Goal: Complete application form

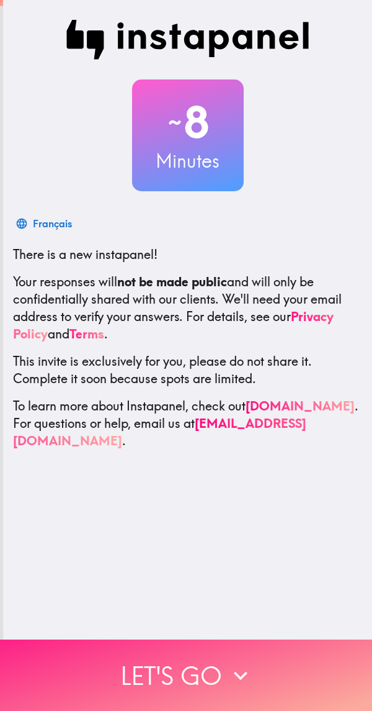
click at [228, 663] on icon "button" at bounding box center [240, 675] width 27 height 27
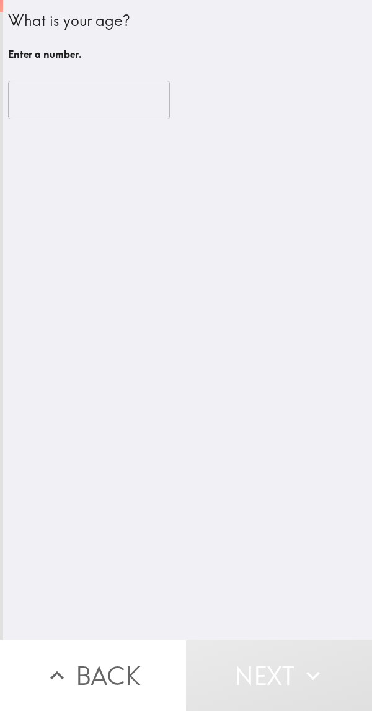
click at [112, 96] on input "number" at bounding box center [89, 100] width 162 height 38
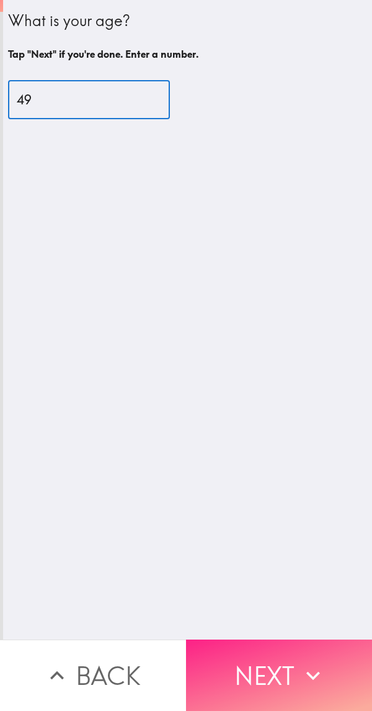
type input "49"
click at [256, 663] on button "Next" at bounding box center [279, 674] width 186 height 71
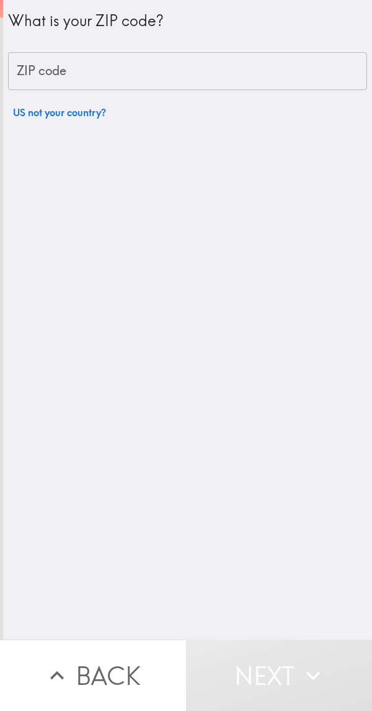
click at [175, 73] on input "ZIP code" at bounding box center [187, 71] width 359 height 38
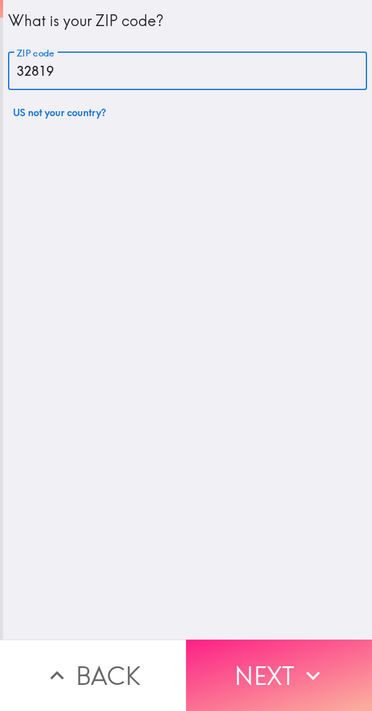
type input "32819"
click at [317, 670] on icon "button" at bounding box center [313, 675] width 27 height 27
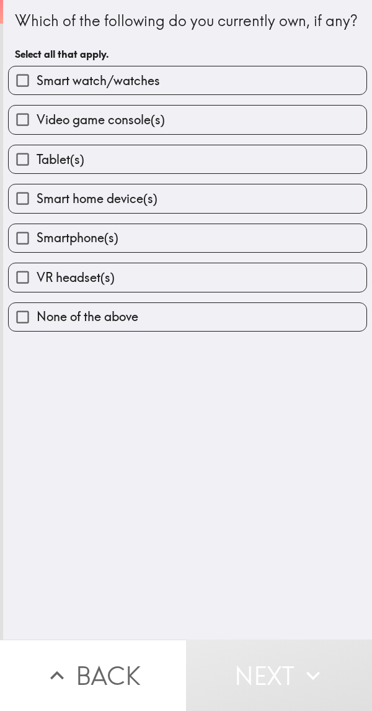
click at [266, 94] on label "Smart watch/watches" at bounding box center [188, 80] width 358 height 28
click at [37, 94] on input "Smart watch/watches" at bounding box center [23, 80] width 28 height 28
checkbox input "true"
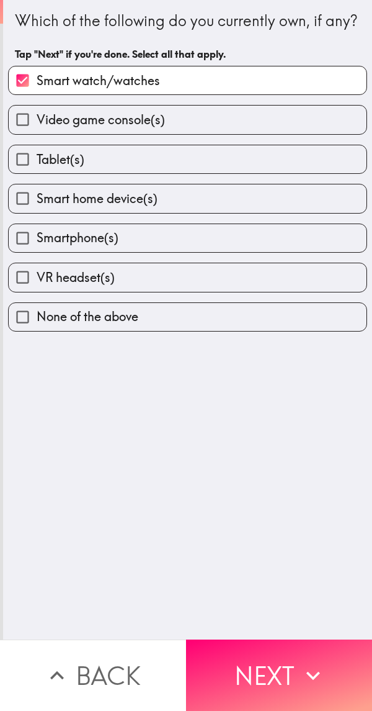
click at [245, 133] on label "Video game console(s)" at bounding box center [188, 120] width 358 height 28
click at [37, 133] on input "Video game console(s)" at bounding box center [23, 120] width 28 height 28
checkbox input "true"
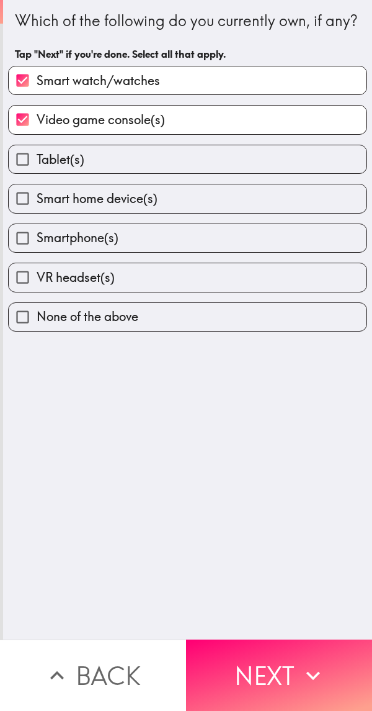
click at [207, 173] on label "Tablet(s)" at bounding box center [188, 159] width 358 height 28
click at [37, 173] on input "Tablet(s)" at bounding box center [23, 159] width 28 height 28
checkbox input "true"
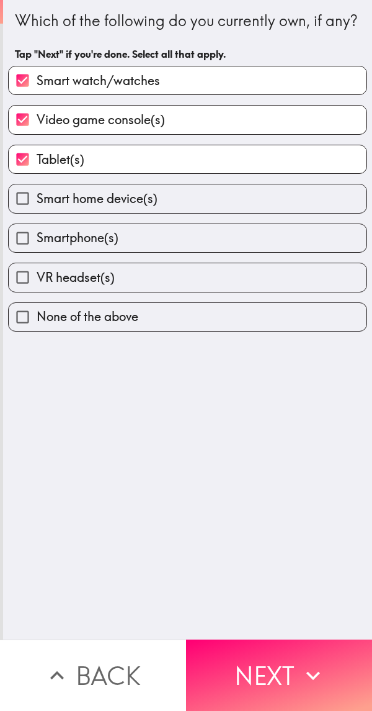
click at [197, 212] on label "Smart home device(s)" at bounding box center [188, 198] width 358 height 28
click at [37, 212] on input "Smart home device(s)" at bounding box center [23, 198] width 28 height 28
checkbox input "true"
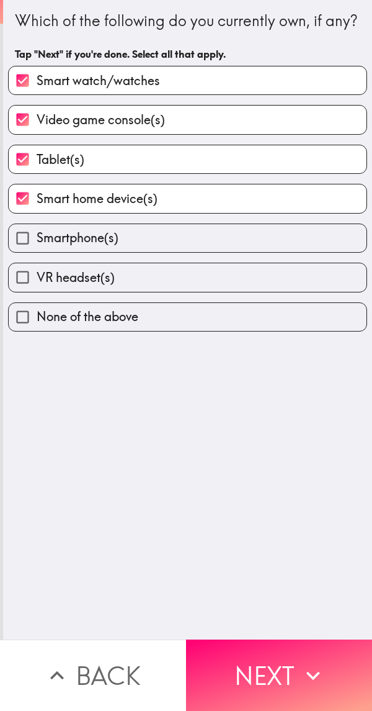
click at [184, 252] on label "Smartphone(s)" at bounding box center [188, 238] width 358 height 28
click at [37, 252] on input "Smartphone(s)" at bounding box center [23, 238] width 28 height 28
checkbox input "true"
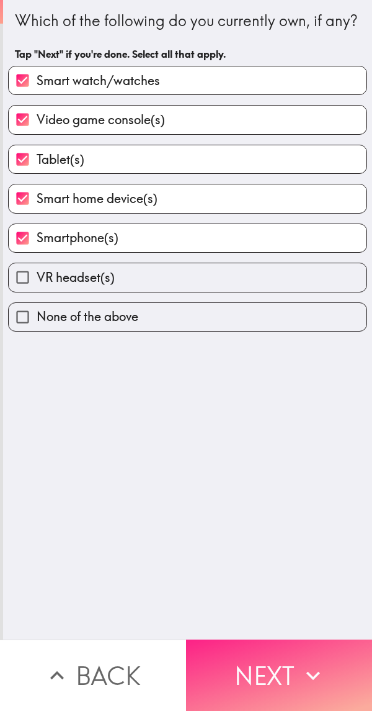
click at [282, 644] on button "Next" at bounding box center [279, 674] width 186 height 71
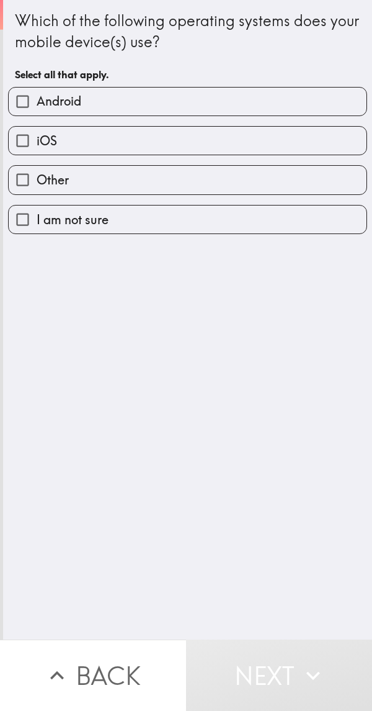
click at [161, 142] on label "iOS" at bounding box center [188, 141] width 358 height 28
click at [37, 142] on input "iOS" at bounding box center [23, 141] width 28 height 28
checkbox input "true"
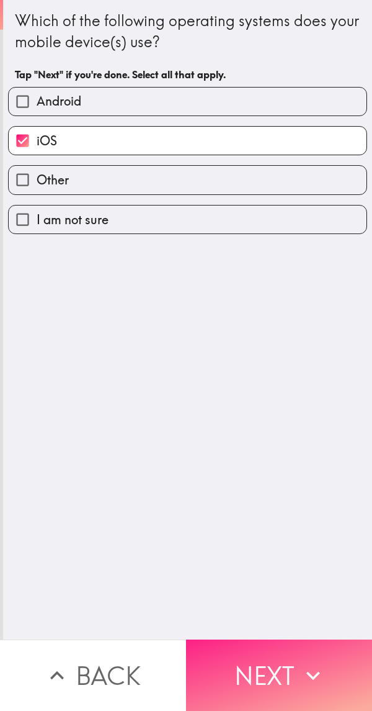
click at [300, 667] on icon "button" at bounding box center [313, 675] width 27 height 27
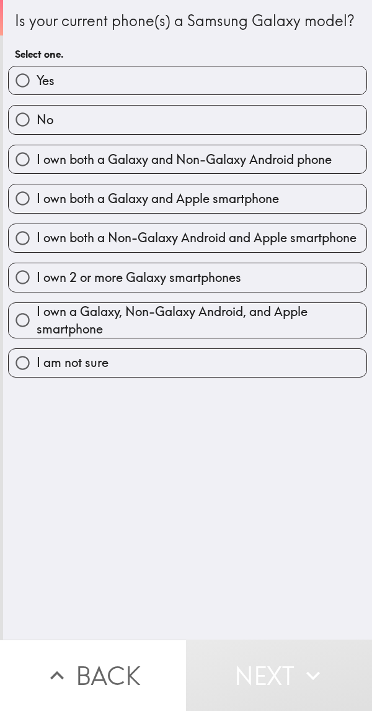
click at [170, 133] on label "No" at bounding box center [188, 120] width 358 height 28
click at [37, 133] on input "No" at bounding box center [23, 120] width 28 height 28
radio input "true"
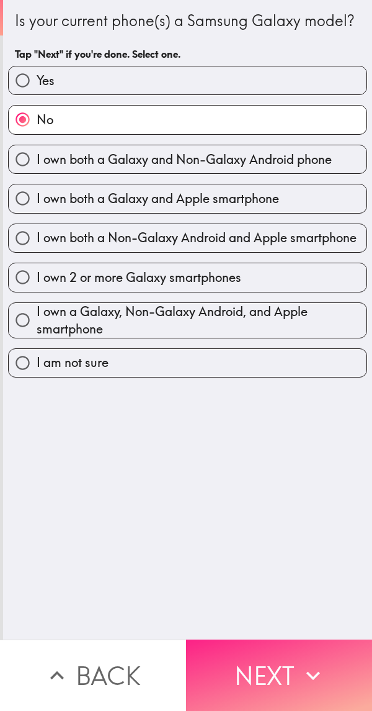
click at [301, 665] on icon "button" at bounding box center [313, 675] width 27 height 27
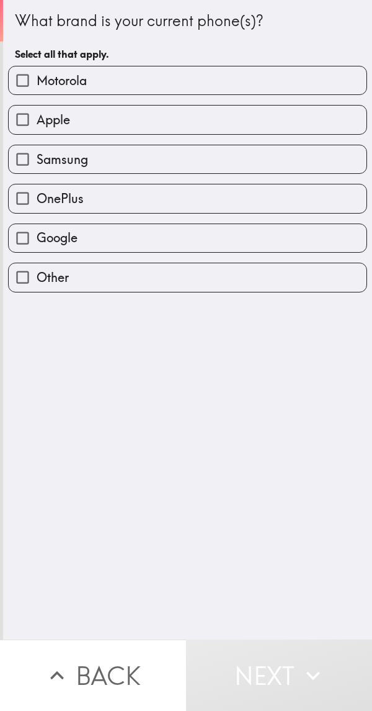
click at [169, 126] on label "Apple" at bounding box center [188, 120] width 358 height 28
click at [37, 126] on input "Apple" at bounding box center [23, 120] width 28 height 28
checkbox input "true"
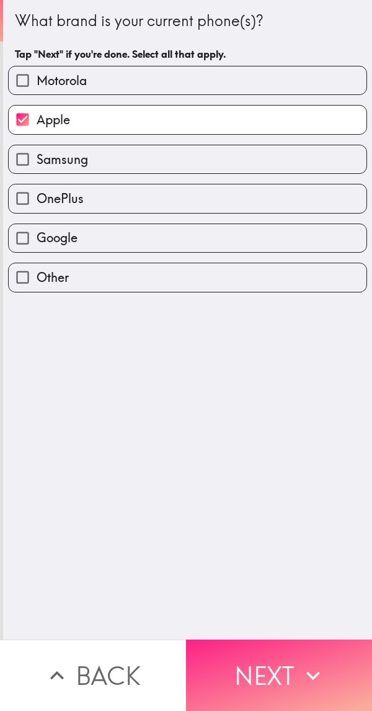
click at [300, 665] on icon "button" at bounding box center [313, 675] width 27 height 27
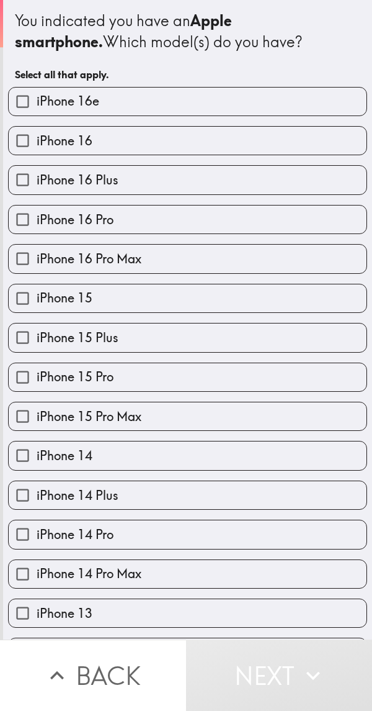
click at [266, 259] on label "iPhone 16 Pro Max" at bounding box center [188, 259] width 358 height 28
click at [37, 259] on input "iPhone 16 Pro Max" at bounding box center [23, 259] width 28 height 28
checkbox input "true"
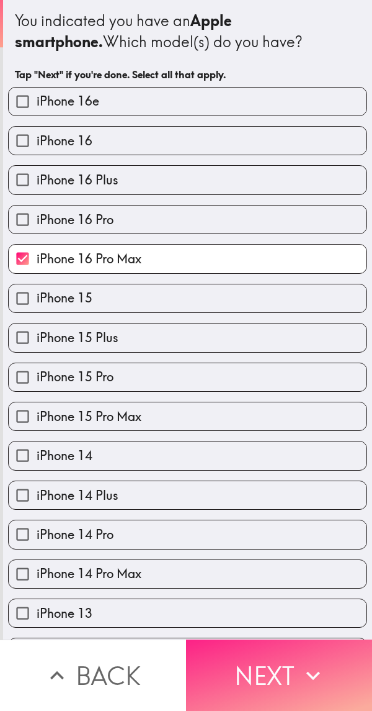
click at [294, 671] on button "Next" at bounding box center [279, 674] width 186 height 71
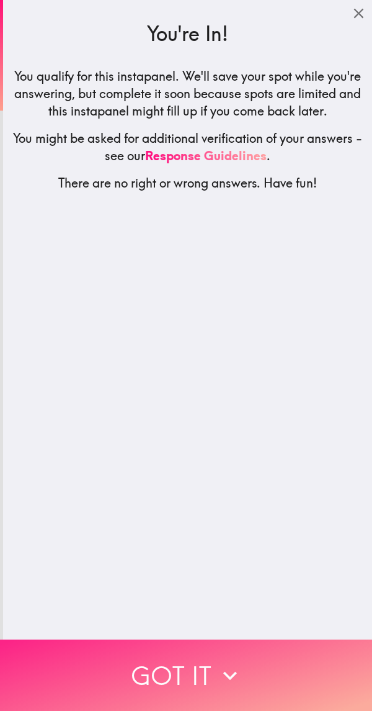
click at [280, 662] on button "Got it" at bounding box center [186, 674] width 372 height 71
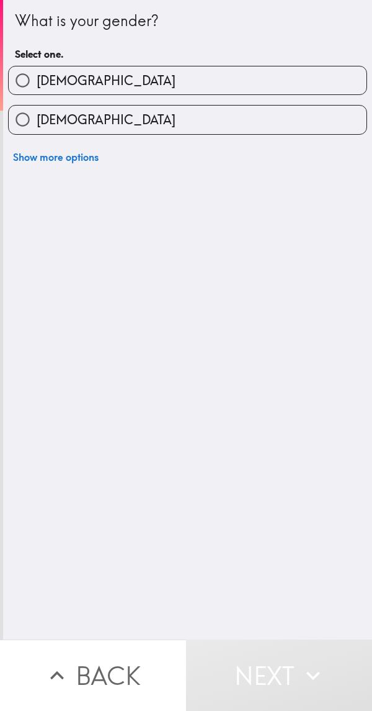
click at [198, 75] on label "[DEMOGRAPHIC_DATA]" at bounding box center [188, 80] width 358 height 28
click at [37, 75] on input "[DEMOGRAPHIC_DATA]" at bounding box center [23, 80] width 28 height 28
radio input "true"
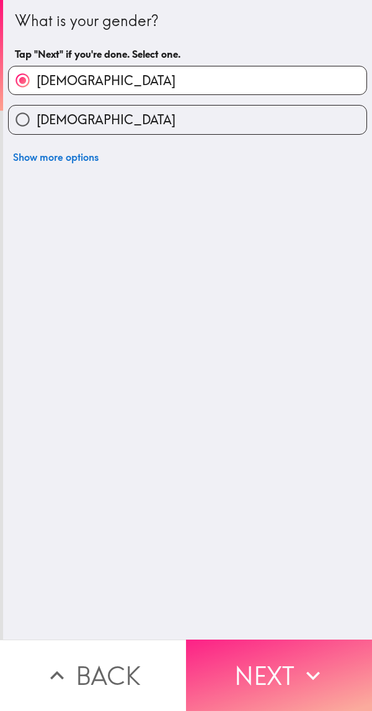
click at [292, 667] on button "Next" at bounding box center [279, 674] width 186 height 71
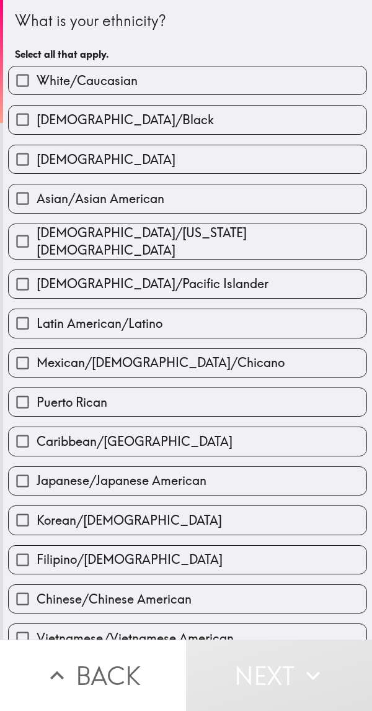
click at [175, 81] on label "White/Caucasian" at bounding box center [188, 80] width 358 height 28
click at [37, 81] on input "White/Caucasian" at bounding box center [23, 80] width 28 height 28
checkbox input "true"
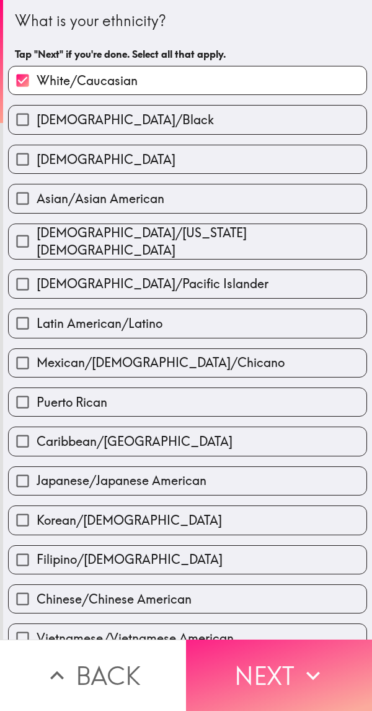
click at [289, 675] on button "Next" at bounding box center [279, 674] width 186 height 71
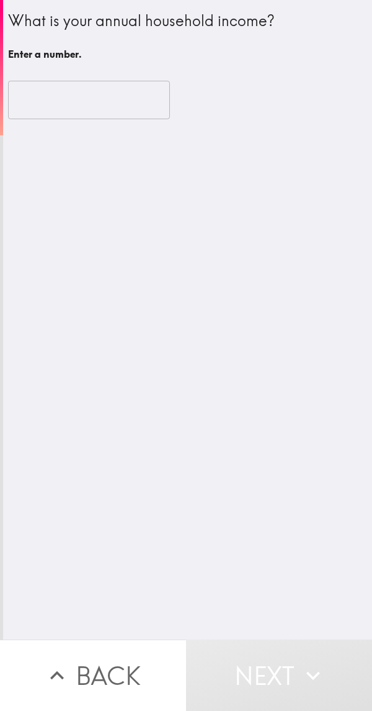
click at [128, 93] on input "number" at bounding box center [89, 100] width 162 height 38
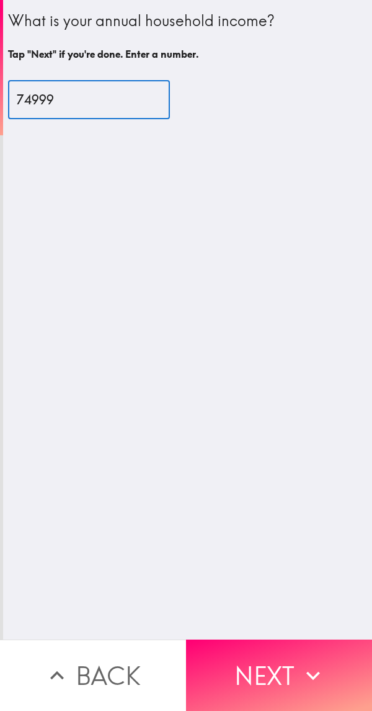
type input "74999"
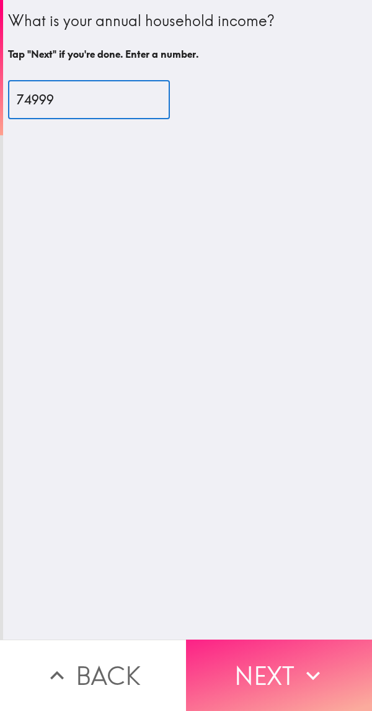
click at [300, 662] on icon "button" at bounding box center [313, 675] width 27 height 27
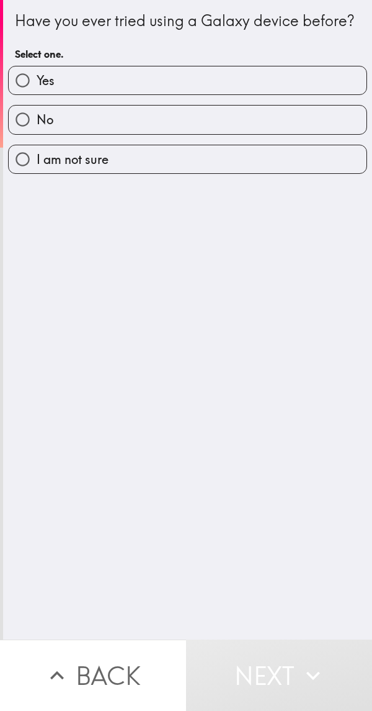
click at [143, 94] on label "Yes" at bounding box center [188, 80] width 358 height 28
click at [37, 94] on input "Yes" at bounding box center [23, 80] width 28 height 28
radio input "true"
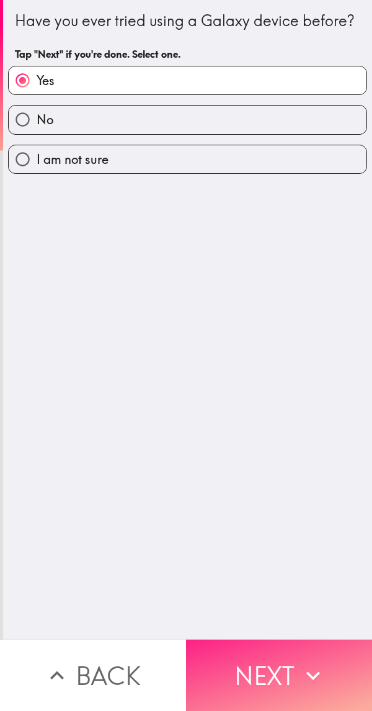
click at [272, 663] on button "Next" at bounding box center [279, 674] width 186 height 71
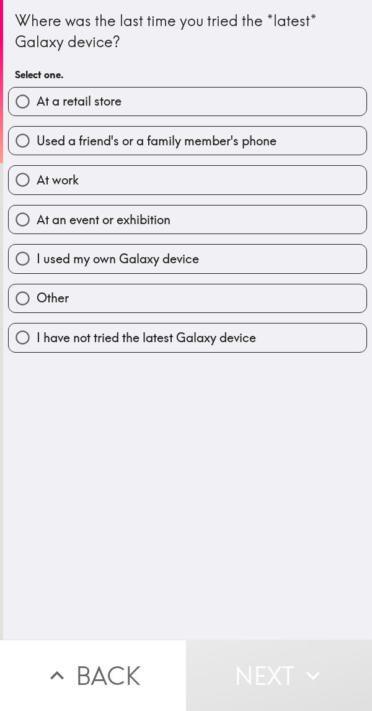
click at [184, 190] on label "At work" at bounding box center [188, 180] width 358 height 28
click at [37, 190] on input "At work" at bounding box center [23, 180] width 28 height 28
radio input "true"
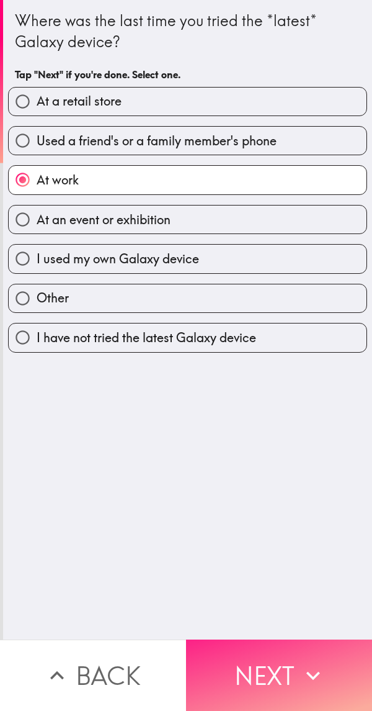
click at [286, 653] on button "Next" at bounding box center [279, 674] width 186 height 71
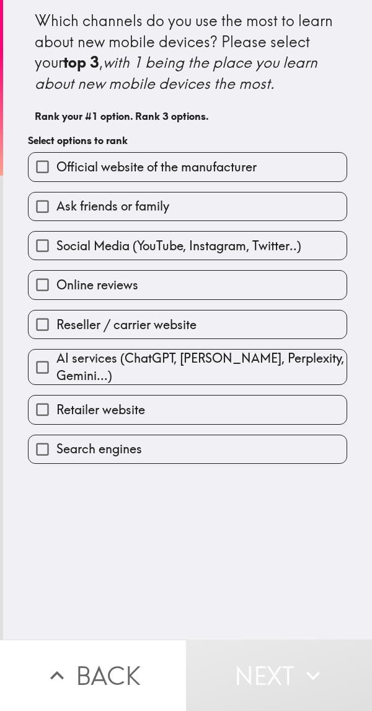
scroll to position [0, 5]
click at [189, 174] on span "Official website of the manufacturer" at bounding box center [156, 166] width 200 height 17
click at [56, 174] on input "Official website of the manufacturer" at bounding box center [43, 167] width 28 height 28
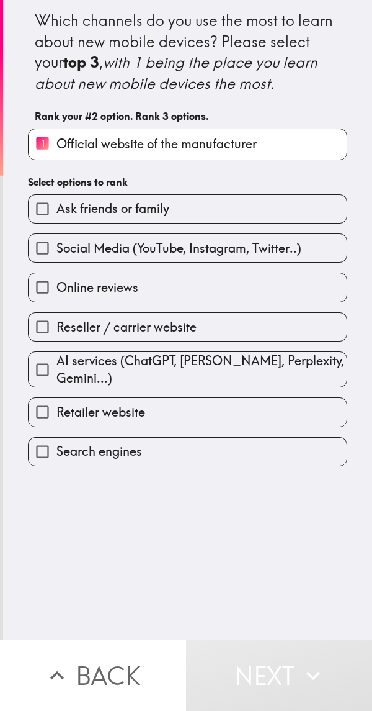
click at [181, 285] on label "Online reviews" at bounding box center [188, 287] width 318 height 28
click at [56, 285] on input "Online reviews" at bounding box center [43, 287] width 28 height 28
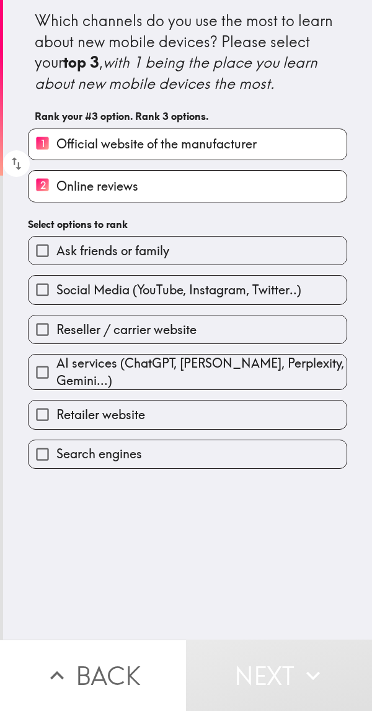
click at [184, 171] on label "2 Online reviews" at bounding box center [188, 186] width 318 height 30
click at [56, 171] on input "2 Online reviews" at bounding box center [43, 186] width 28 height 30
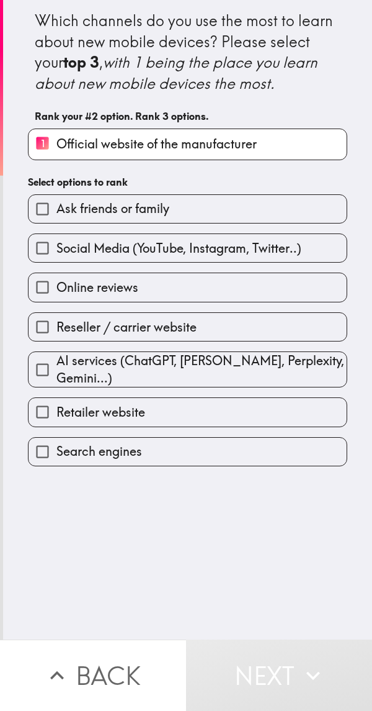
click at [163, 290] on label "Online reviews" at bounding box center [188, 287] width 318 height 28
click at [56, 290] on input "Online reviews" at bounding box center [43, 287] width 28 height 28
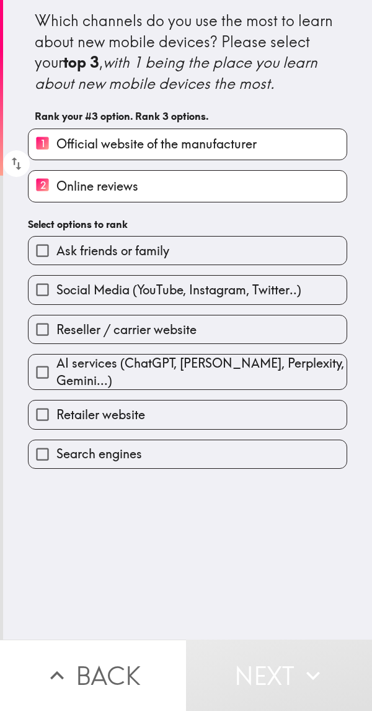
click at [251, 333] on label "Reseller / carrier website" at bounding box center [188, 329] width 318 height 28
click at [56, 333] on input "Reseller / carrier website" at bounding box center [43, 329] width 28 height 28
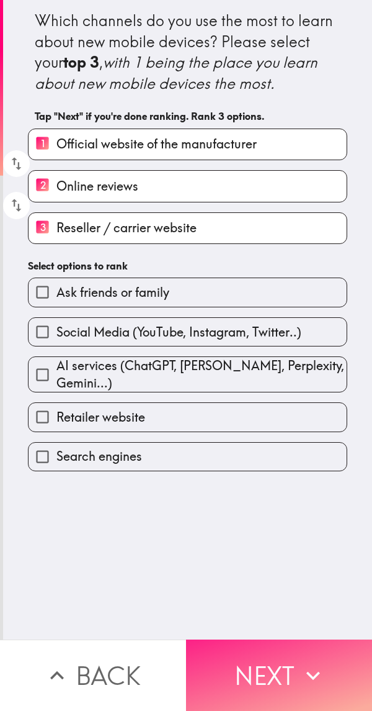
click at [250, 667] on button "Next" at bounding box center [279, 674] width 186 height 71
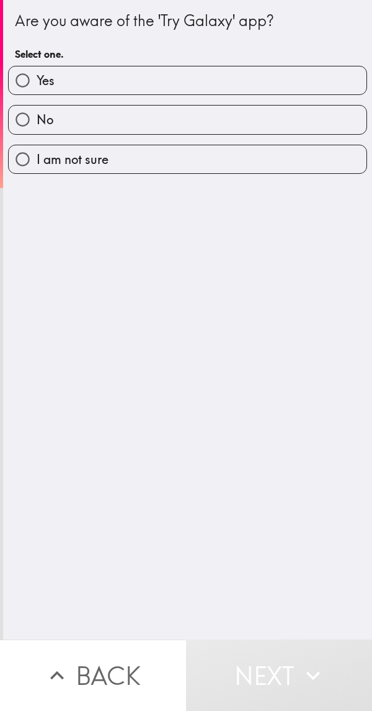
click at [200, 83] on label "Yes" at bounding box center [188, 80] width 358 height 28
click at [37, 83] on input "Yes" at bounding box center [23, 80] width 28 height 28
radio input "true"
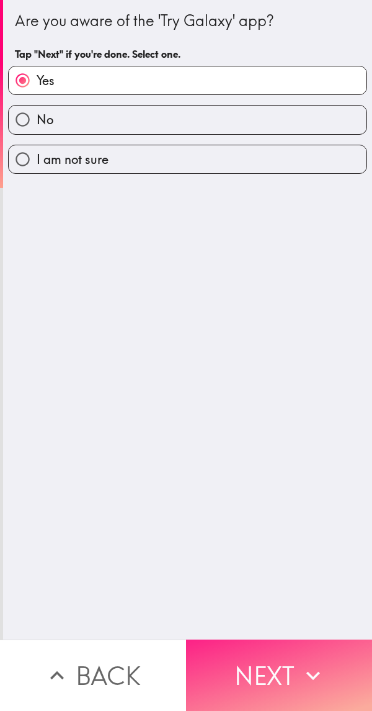
click at [300, 672] on icon "button" at bounding box center [313, 675] width 27 height 27
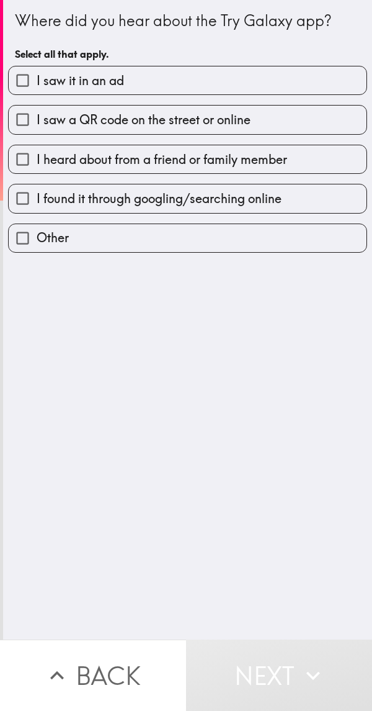
click at [204, 86] on label "I saw it in an ad" at bounding box center [188, 80] width 358 height 28
click at [37, 86] on input "I saw it in an ad" at bounding box center [23, 80] width 28 height 28
checkbox input "true"
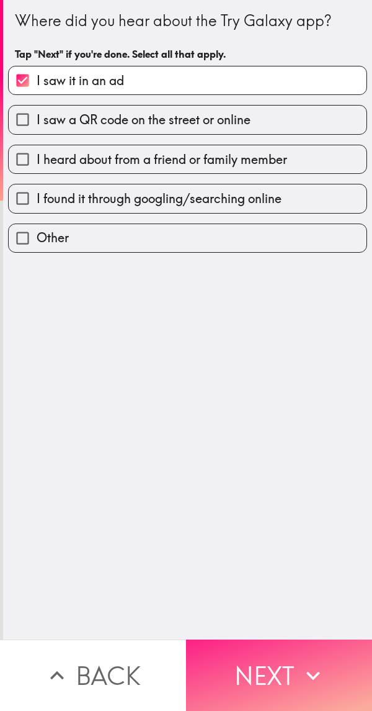
click at [283, 665] on button "Next" at bounding box center [279, 674] width 186 height 71
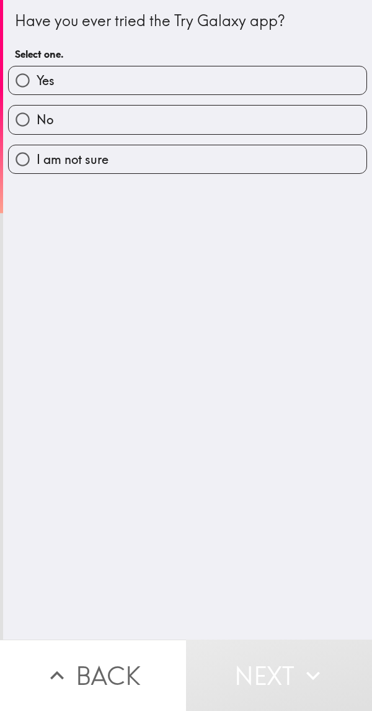
click at [212, 130] on label "No" at bounding box center [188, 120] width 358 height 28
click at [37, 130] on input "No" at bounding box center [23, 120] width 28 height 28
radio input "true"
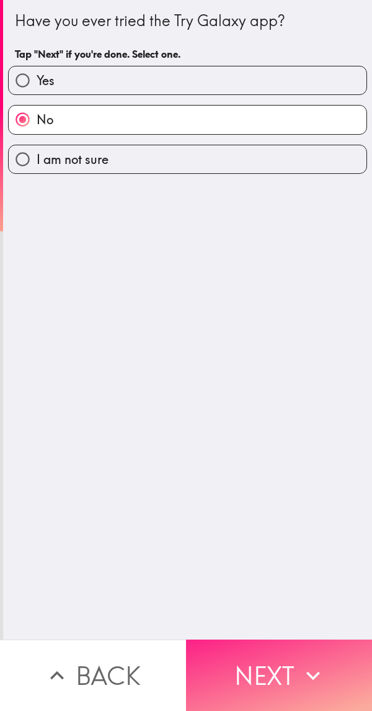
click at [276, 666] on button "Next" at bounding box center [279, 674] width 186 height 71
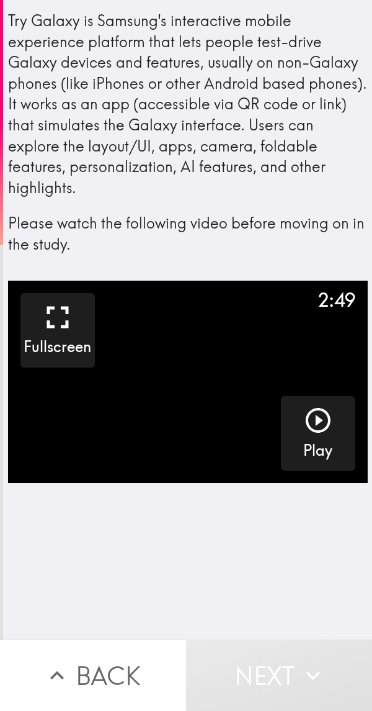
click at [173, 372] on video "button" at bounding box center [188, 382] width 360 height 202
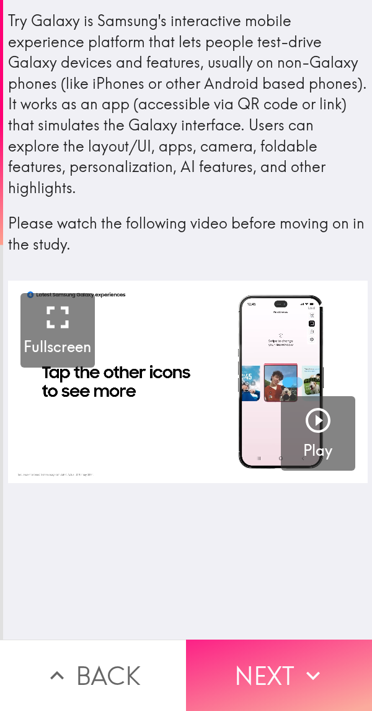
click at [284, 675] on button "Next" at bounding box center [279, 674] width 186 height 71
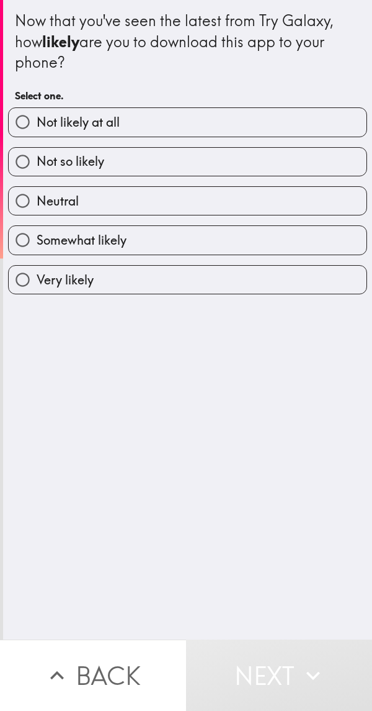
click at [25, 277] on input "Very likely" at bounding box center [23, 280] width 28 height 28
radio input "true"
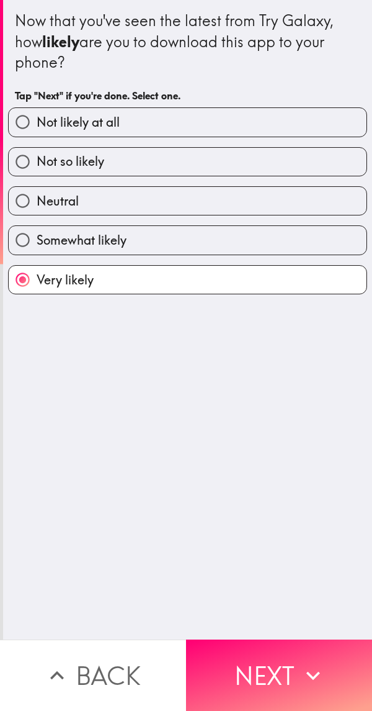
click at [24, 247] on input "Somewhat likely" at bounding box center [23, 240] width 28 height 28
radio input "true"
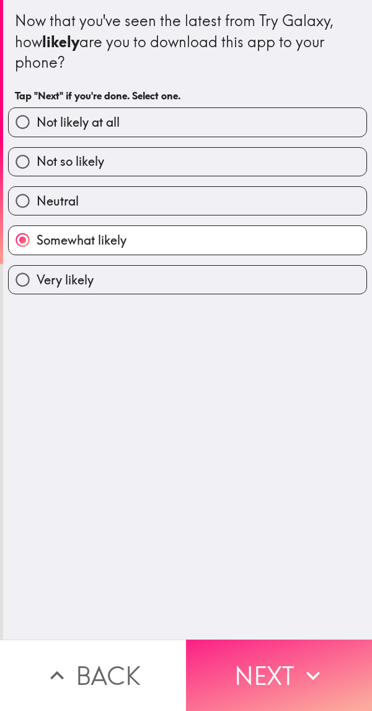
click at [285, 664] on button "Next" at bounding box center [279, 674] width 186 height 71
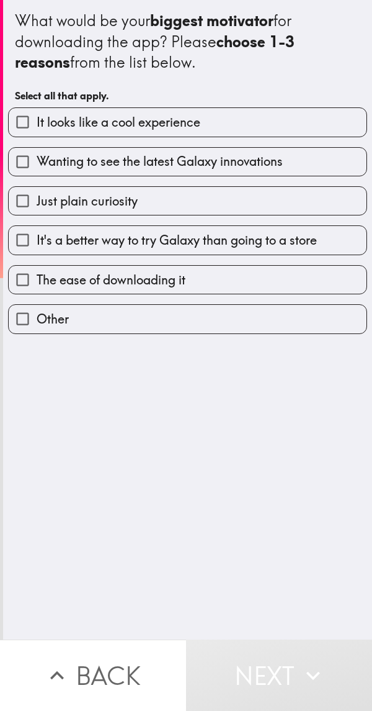
click at [25, 207] on input "Just plain curiosity" at bounding box center [23, 201] width 28 height 28
checkbox input "true"
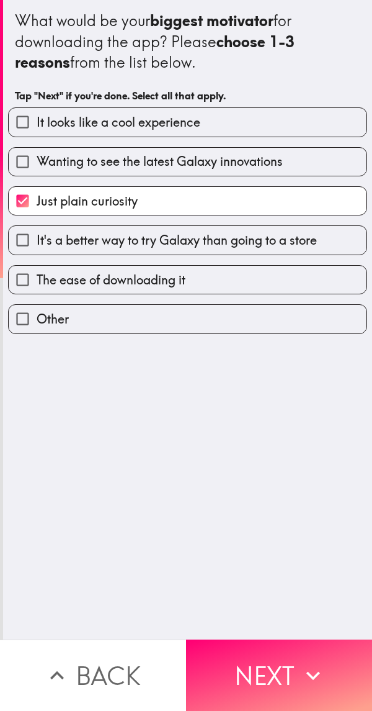
click at [24, 130] on input "It looks like a cool experience" at bounding box center [23, 122] width 28 height 28
checkbox input "true"
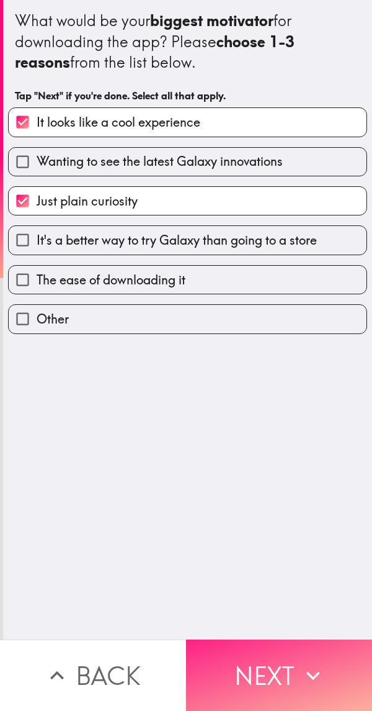
click at [281, 665] on button "Next" at bounding box center [279, 674] width 186 height 71
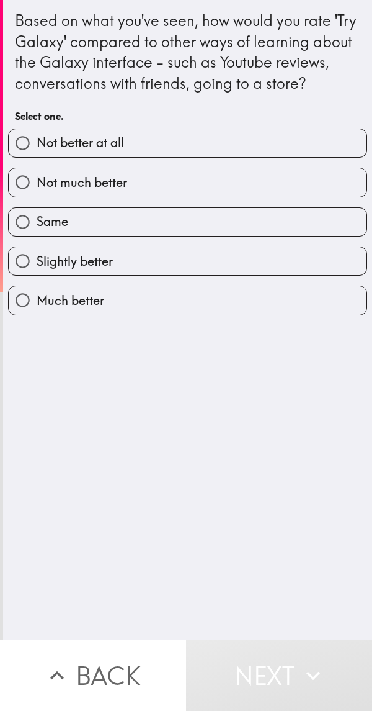
click at [25, 275] on input "Slightly better" at bounding box center [23, 261] width 28 height 28
radio input "true"
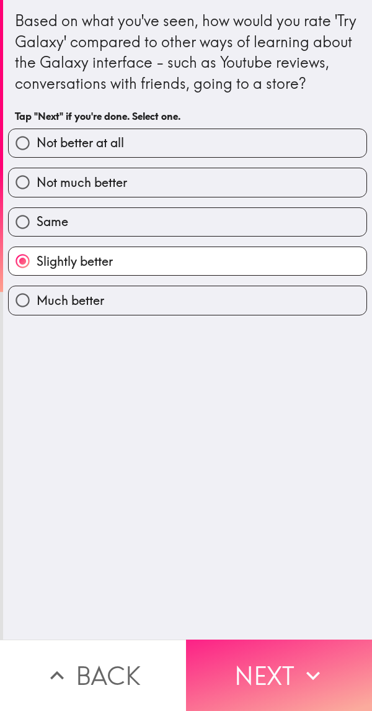
click at [272, 666] on button "Next" at bounding box center [279, 674] width 186 height 71
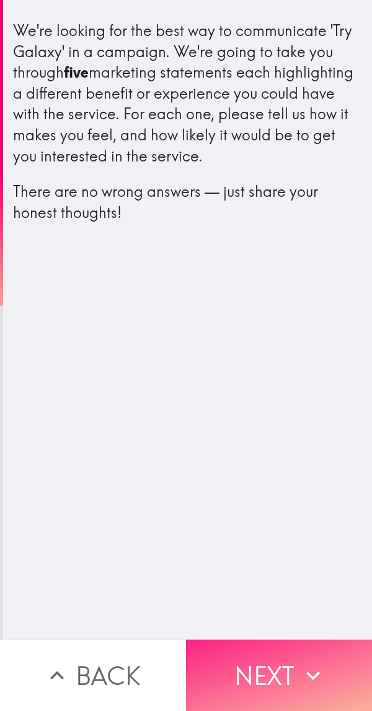
click at [278, 659] on button "Next" at bounding box center [279, 674] width 186 height 71
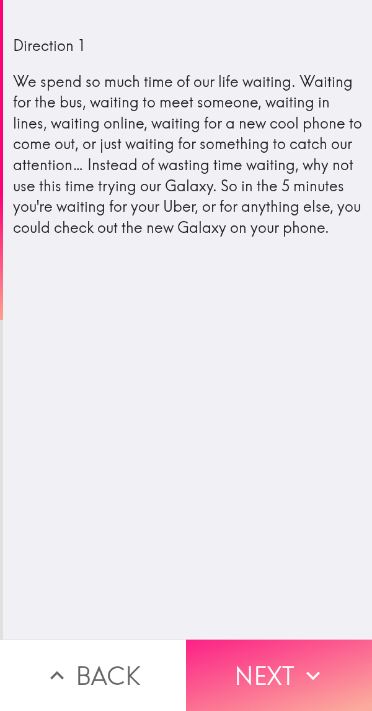
click at [284, 669] on button "Next" at bounding box center [279, 674] width 186 height 71
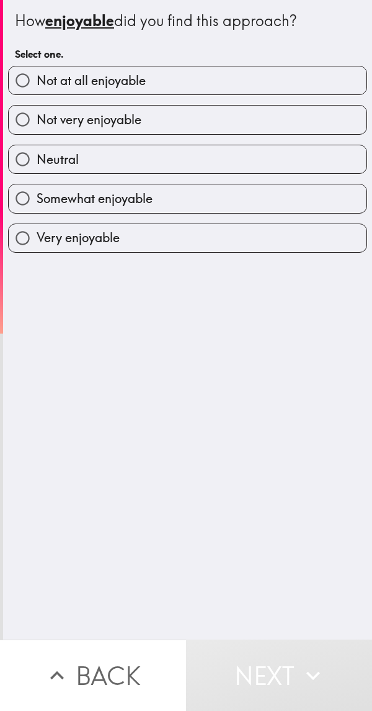
click at [218, 203] on label "Somewhat enjoyable" at bounding box center [188, 198] width 358 height 28
click at [37, 203] on input "Somewhat enjoyable" at bounding box center [23, 198] width 28 height 28
radio input "true"
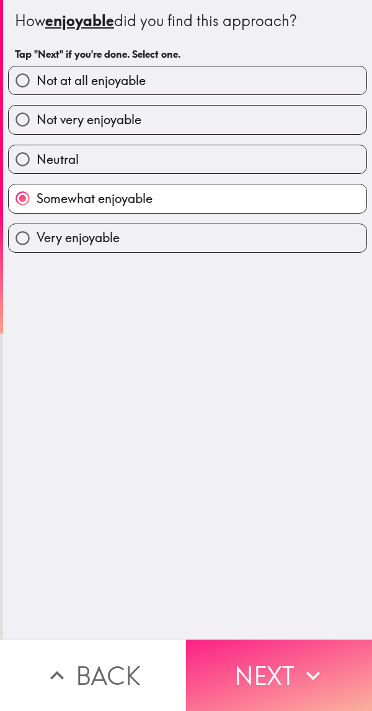
click at [274, 670] on button "Next" at bounding box center [279, 674] width 186 height 71
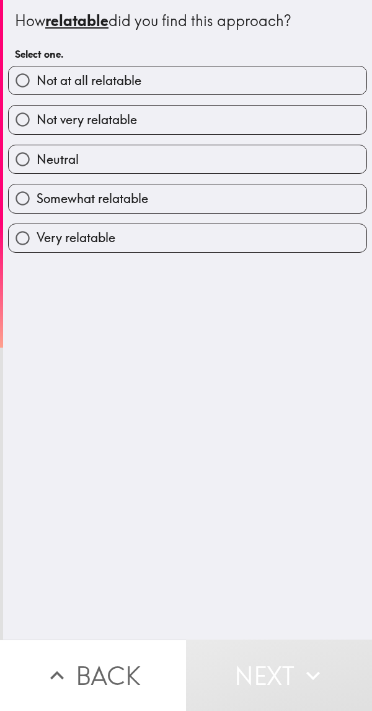
click at [163, 197] on label "Somewhat relatable" at bounding box center [188, 198] width 358 height 28
click at [37, 197] on input "Somewhat relatable" at bounding box center [23, 198] width 28 height 28
radio input "true"
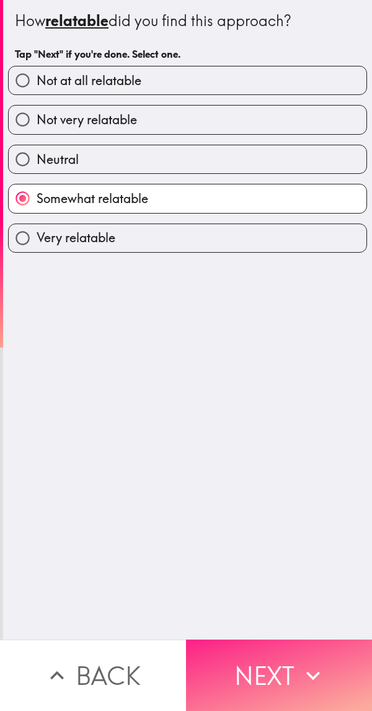
click at [300, 662] on icon "button" at bounding box center [313, 675] width 27 height 27
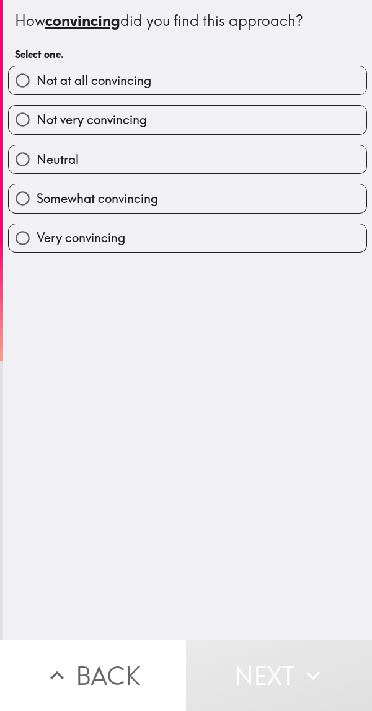
click at [147, 194] on span "Somewhat convincing" at bounding box center [98, 198] width 122 height 17
click at [37, 194] on input "Somewhat convincing" at bounding box center [23, 198] width 28 height 28
radio input "true"
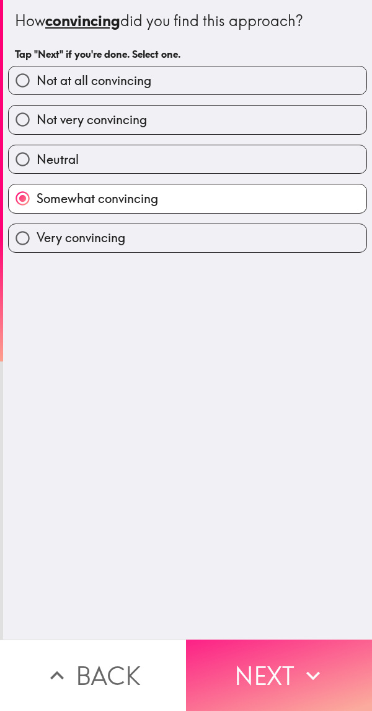
click at [273, 653] on button "Next" at bounding box center [279, 674] width 186 height 71
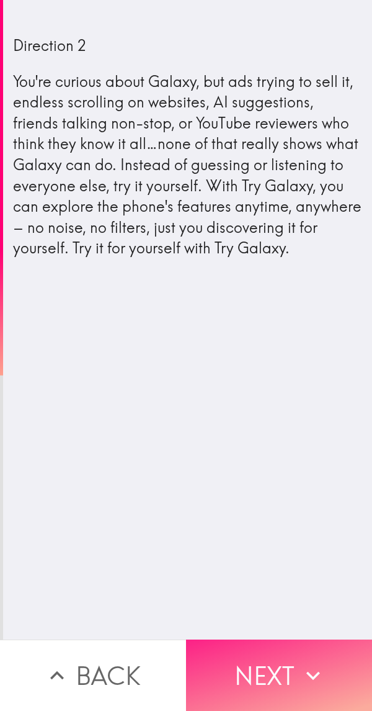
click at [287, 667] on button "Next" at bounding box center [279, 674] width 186 height 71
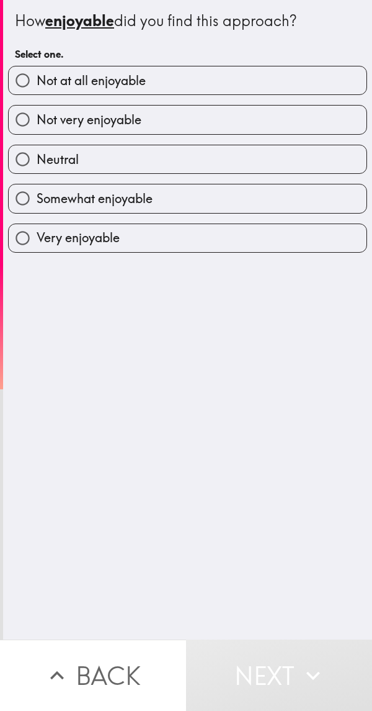
click at [37, 197] on span "Somewhat enjoyable" at bounding box center [95, 198] width 116 height 17
click at [35, 197] on input "Somewhat enjoyable" at bounding box center [23, 198] width 28 height 28
radio input "true"
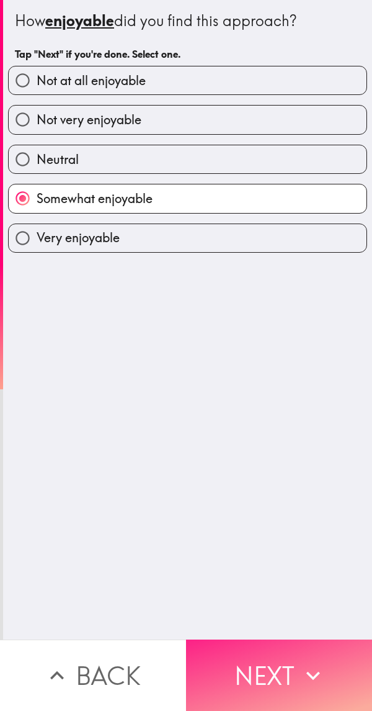
click at [300, 668] on icon "button" at bounding box center [313, 675] width 27 height 27
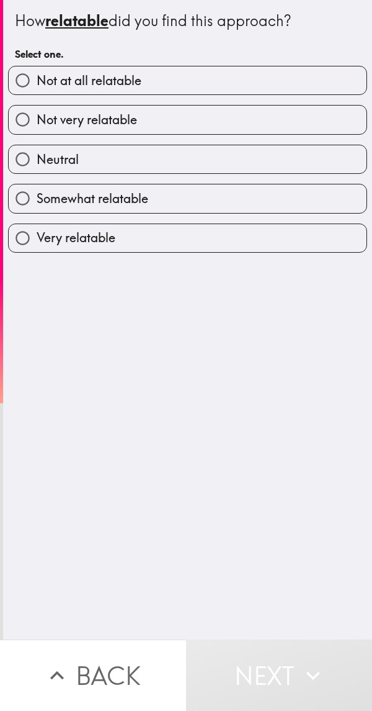
click at [21, 199] on input "Somewhat relatable" at bounding box center [23, 198] width 28 height 28
radio input "true"
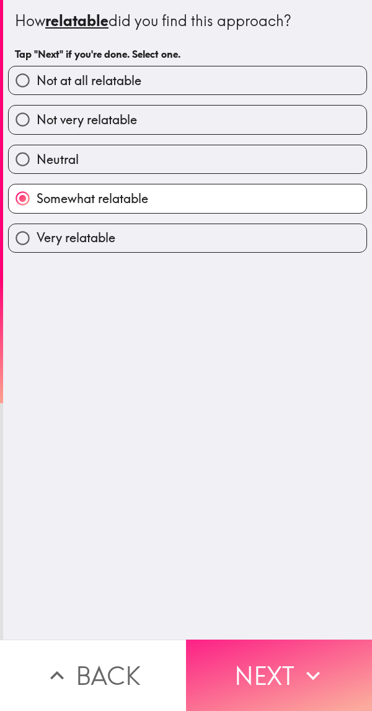
click at [300, 662] on icon "button" at bounding box center [313, 675] width 27 height 27
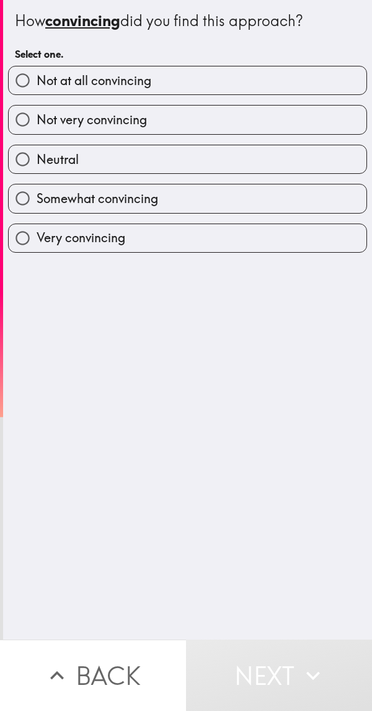
click at [16, 202] on input "Somewhat convincing" at bounding box center [23, 198] width 28 height 28
radio input "true"
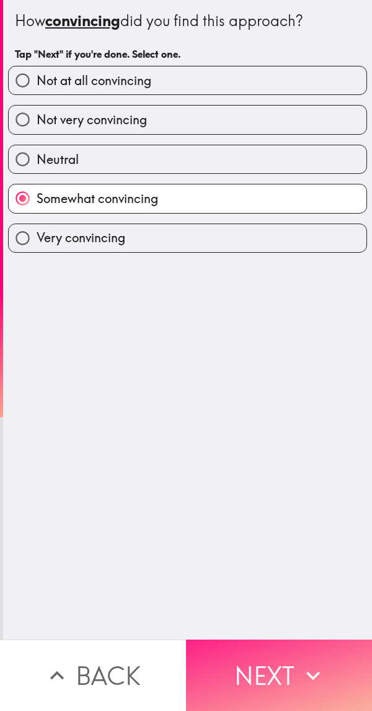
click at [300, 670] on icon "button" at bounding box center [313, 675] width 27 height 27
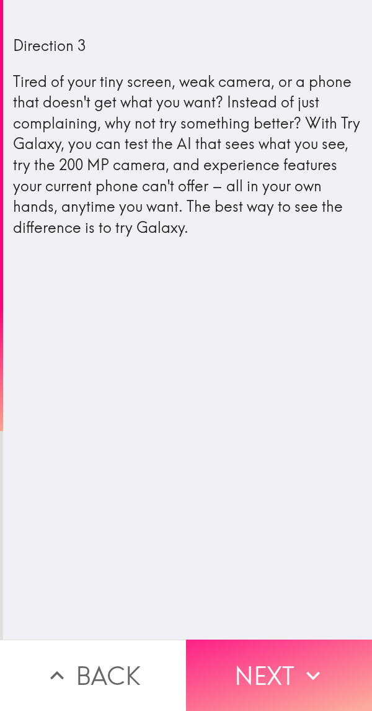
click at [300, 665] on icon "button" at bounding box center [313, 675] width 27 height 27
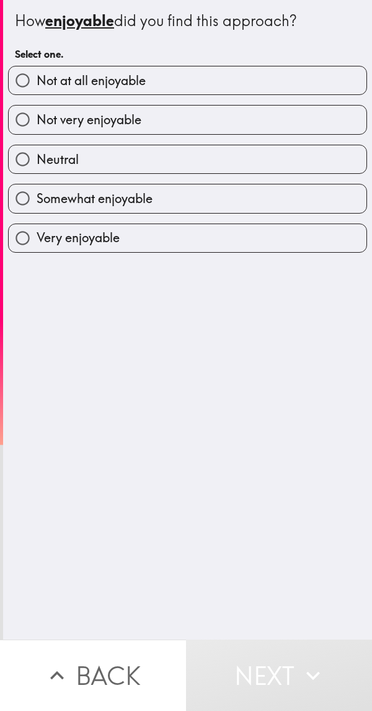
click at [34, 208] on label "Somewhat enjoyable" at bounding box center [188, 198] width 358 height 28
click at [34, 208] on input "Somewhat enjoyable" at bounding box center [23, 198] width 28 height 28
radio input "true"
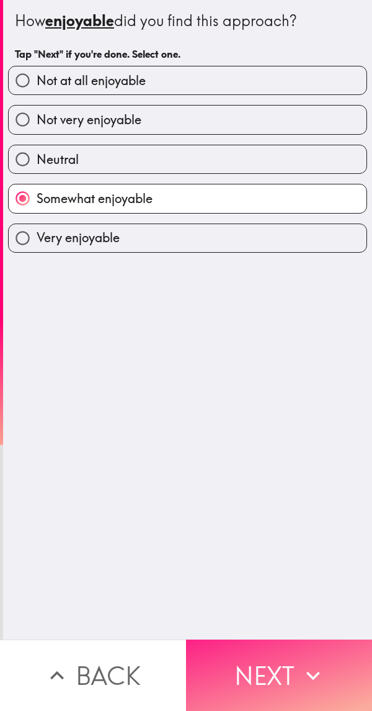
click at [300, 662] on icon "button" at bounding box center [313, 675] width 27 height 27
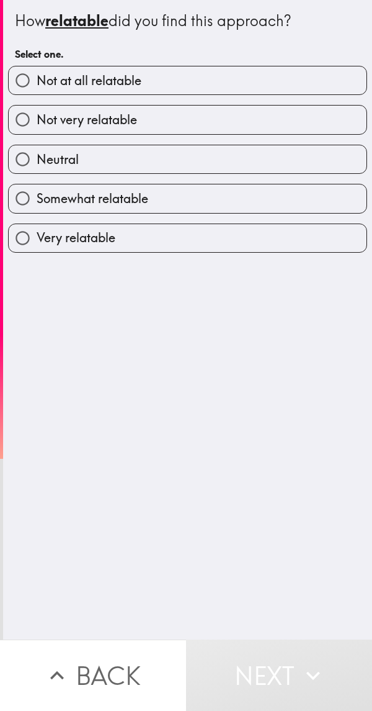
click at [13, 207] on input "Somewhat relatable" at bounding box center [23, 198] width 28 height 28
radio input "true"
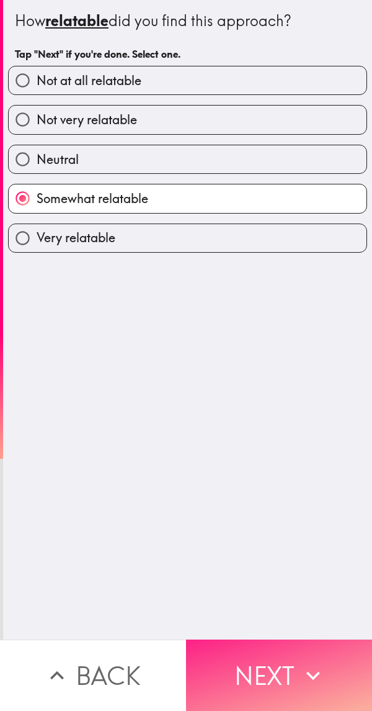
click at [300, 667] on icon "button" at bounding box center [313, 675] width 27 height 27
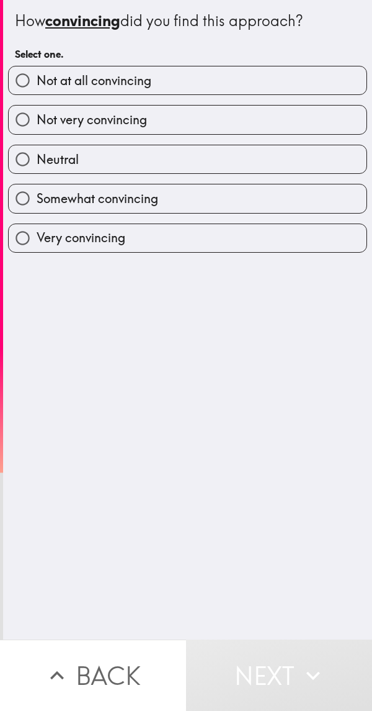
click at [22, 209] on input "Somewhat convincing" at bounding box center [23, 198] width 28 height 28
radio input "true"
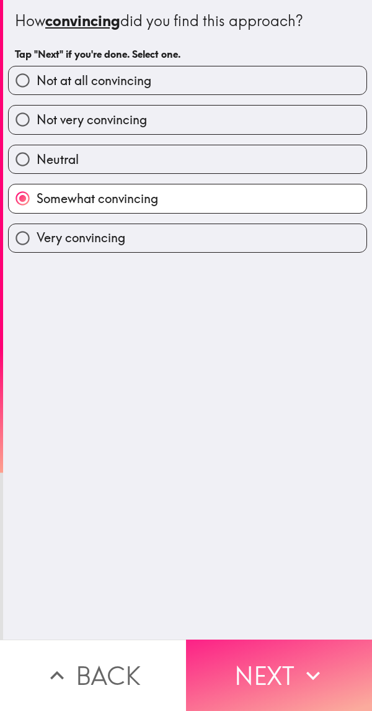
click at [300, 667] on icon "button" at bounding box center [313, 675] width 27 height 27
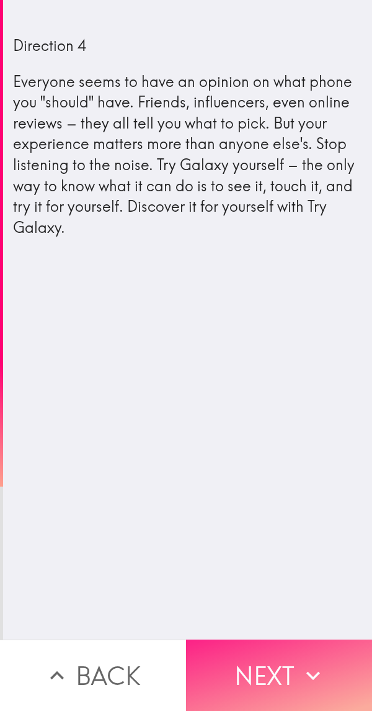
click at [275, 667] on button "Next" at bounding box center [279, 674] width 186 height 71
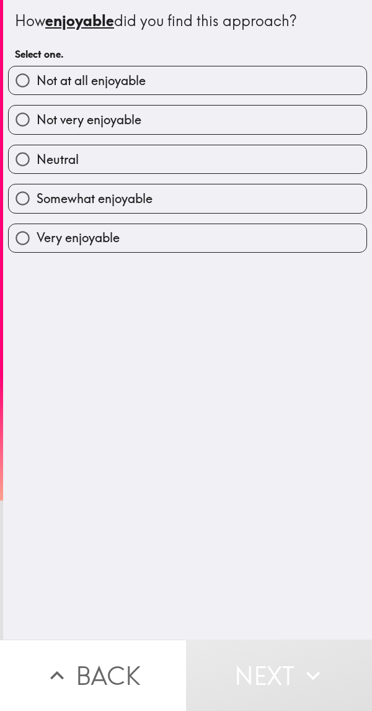
click at [26, 189] on input "Somewhat enjoyable" at bounding box center [23, 198] width 28 height 28
radio input "true"
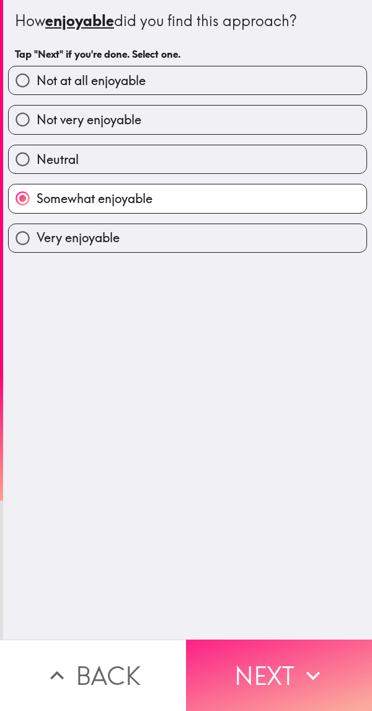
click at [284, 662] on button "Next" at bounding box center [279, 674] width 186 height 71
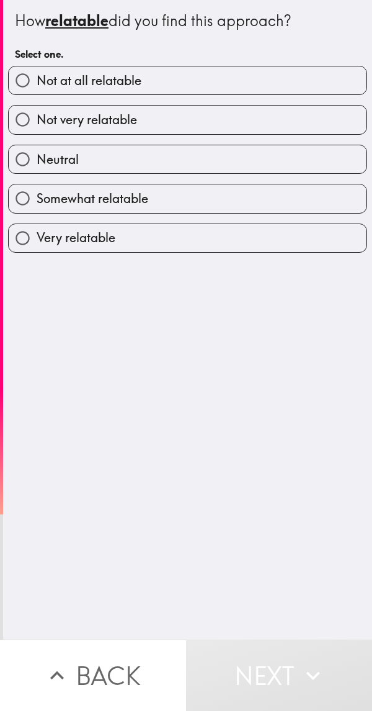
click at [11, 241] on input "Very relatable" at bounding box center [23, 238] width 28 height 28
radio input "true"
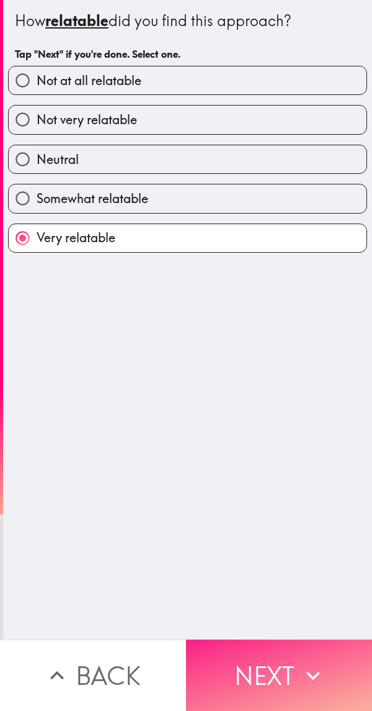
click at [284, 667] on button "Next" at bounding box center [279, 674] width 186 height 71
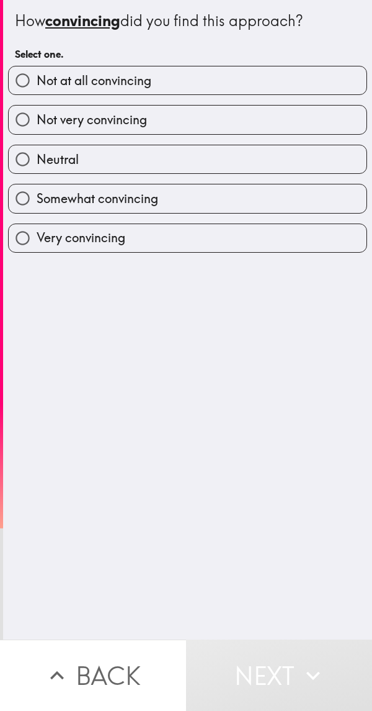
click at [20, 203] on input "Somewhat convincing" at bounding box center [23, 198] width 28 height 28
radio input "true"
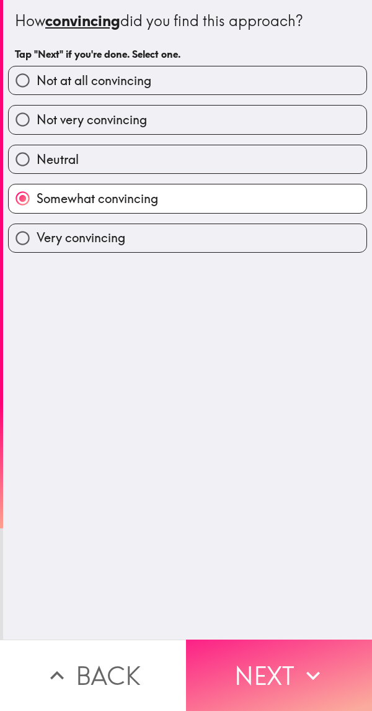
click at [300, 667] on icon "button" at bounding box center [313, 675] width 27 height 27
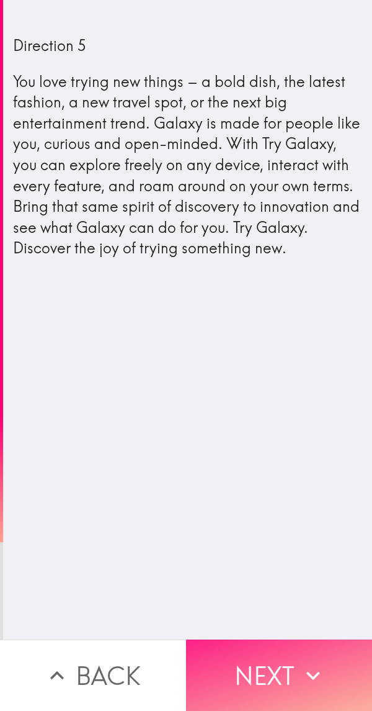
click at [287, 672] on button "Next" at bounding box center [279, 674] width 186 height 71
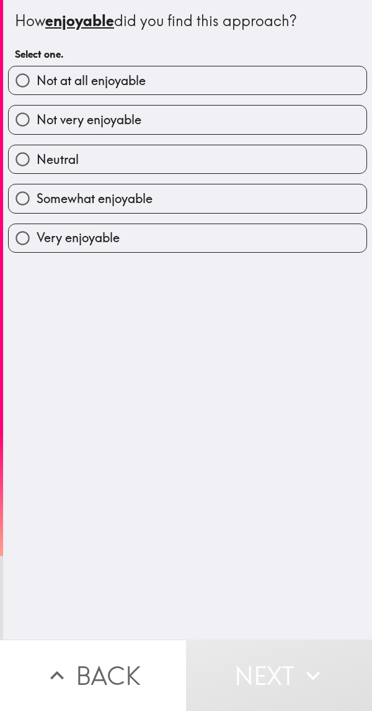
click at [20, 204] on input "Somewhat enjoyable" at bounding box center [23, 198] width 28 height 28
radio input "true"
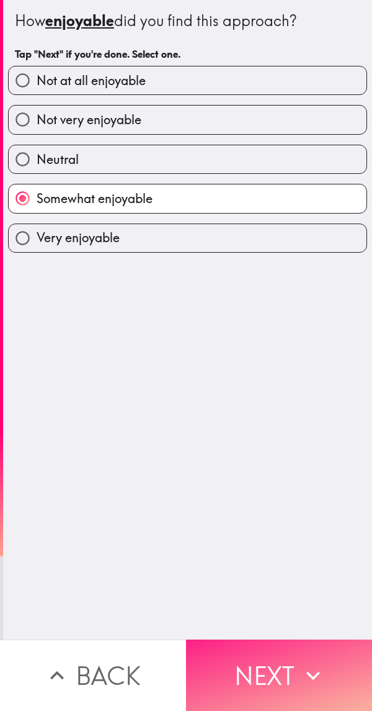
click at [289, 662] on button "Next" at bounding box center [279, 674] width 186 height 71
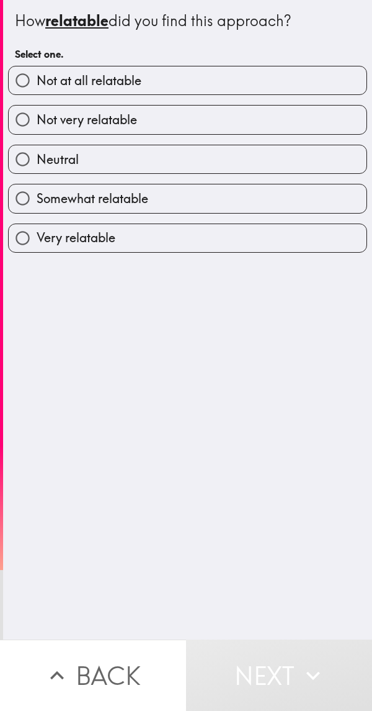
click at [25, 241] on input "Very relatable" at bounding box center [23, 238] width 28 height 28
radio input "true"
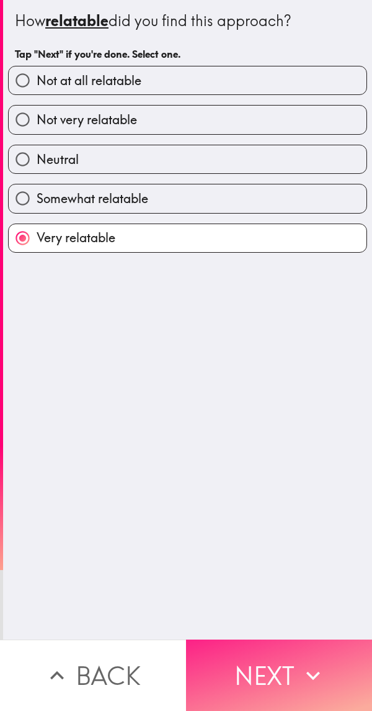
click at [300, 668] on icon "button" at bounding box center [313, 675] width 27 height 27
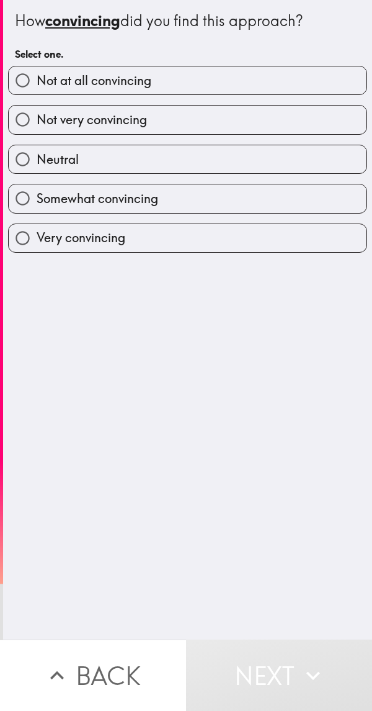
click at [24, 228] on input "Very convincing" at bounding box center [23, 238] width 28 height 28
radio input "true"
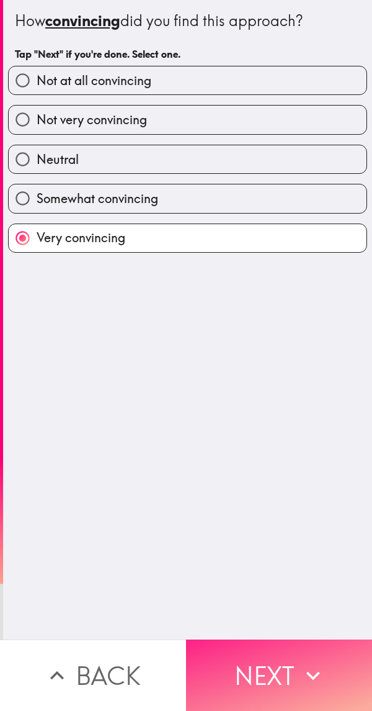
click at [287, 667] on button "Next" at bounding box center [279, 674] width 186 height 71
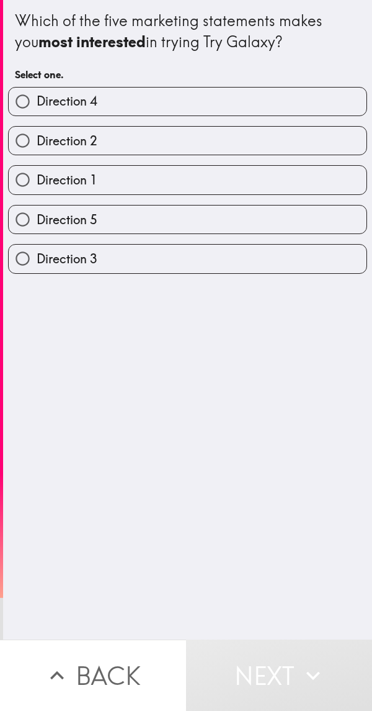
click at [25, 223] on input "Direction 5" at bounding box center [23, 219] width 28 height 28
radio input "true"
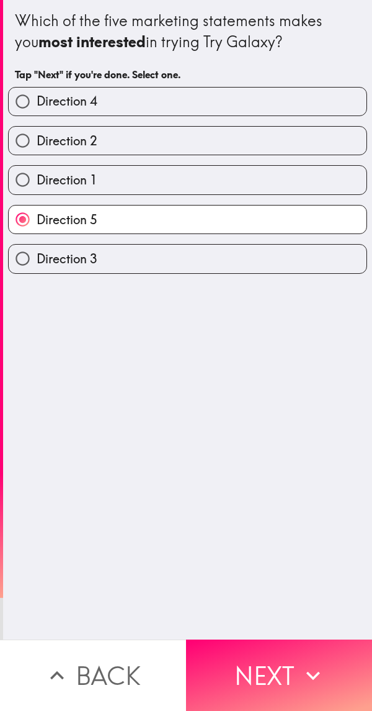
click at [9, 249] on input "Direction 3" at bounding box center [23, 259] width 28 height 28
radio input "true"
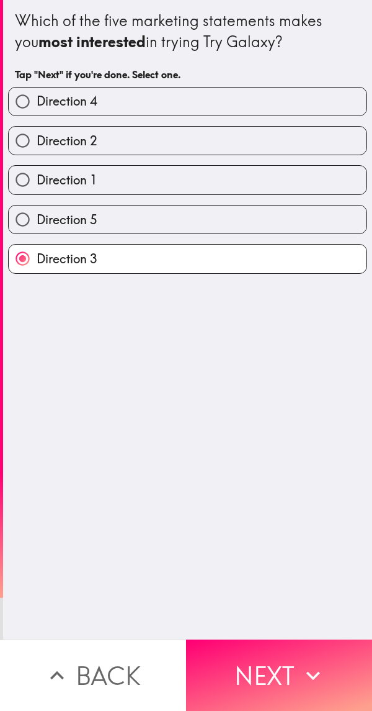
click at [40, 222] on span "Direction 5" at bounding box center [67, 219] width 61 height 17
click at [37, 222] on input "Direction 5" at bounding box center [23, 219] width 28 height 28
radio input "true"
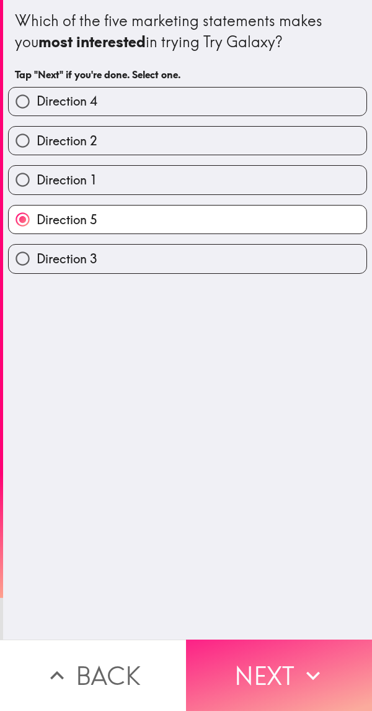
click at [282, 666] on button "Next" at bounding box center [279, 674] width 186 height 71
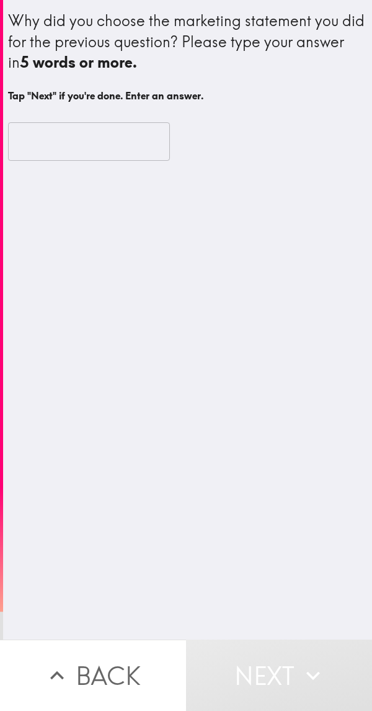
click at [34, 142] on input "text" at bounding box center [89, 141] width 162 height 38
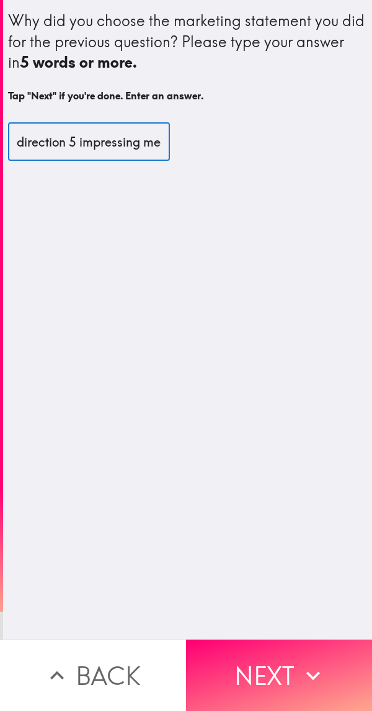
scroll to position [0, 11]
type input "direction 5 impressing me"
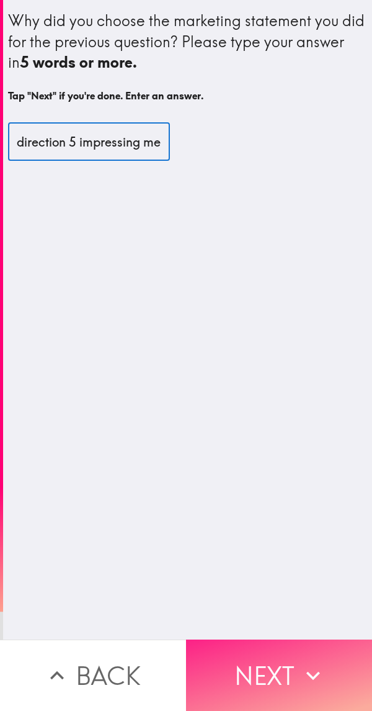
click at [300, 673] on icon "button" at bounding box center [313, 675] width 27 height 27
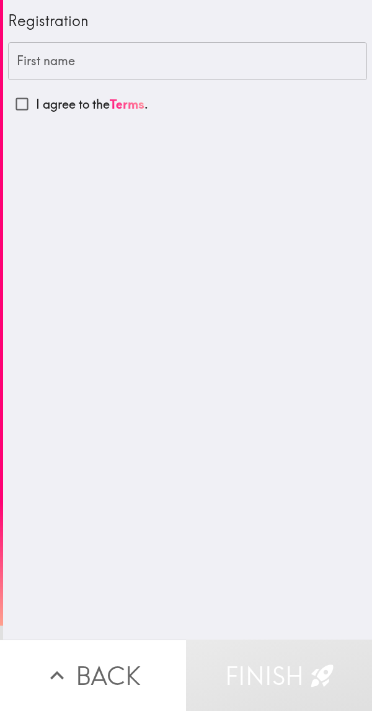
click at [22, 53] on div "First name First name" at bounding box center [187, 61] width 359 height 38
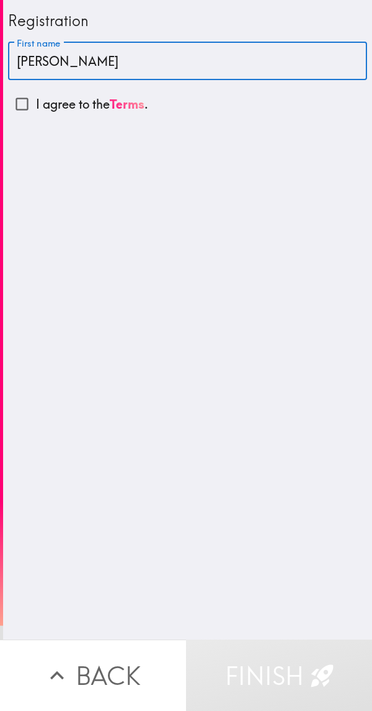
type input "[PERSON_NAME]"
click at [19, 99] on input "I agree to the Terms ." at bounding box center [22, 104] width 28 height 28
checkbox input "true"
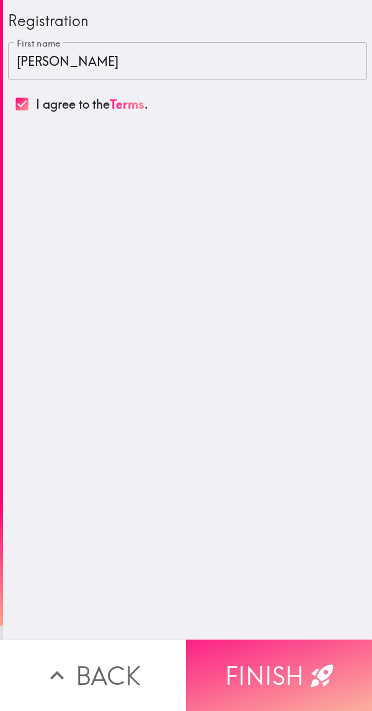
click at [284, 643] on button "Finish" at bounding box center [279, 674] width 186 height 71
